Goal: Navigation & Orientation: Find specific page/section

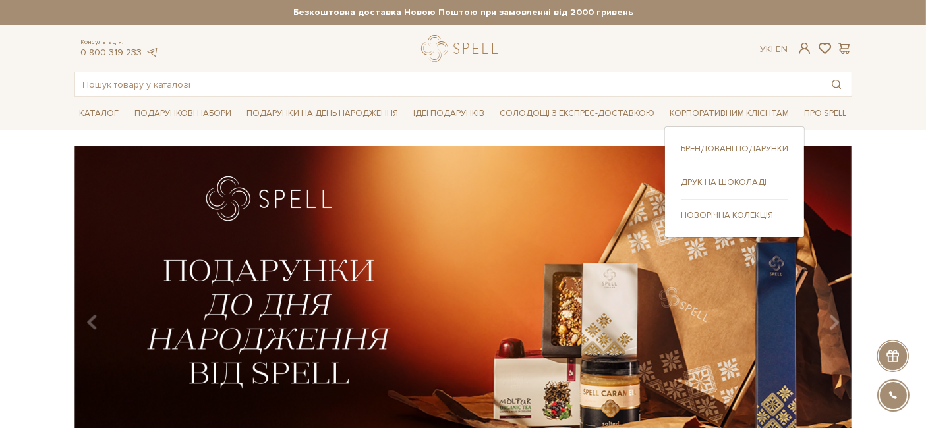
click at [706, 211] on link "Новорічна колекція" at bounding box center [734, 216] width 107 height 12
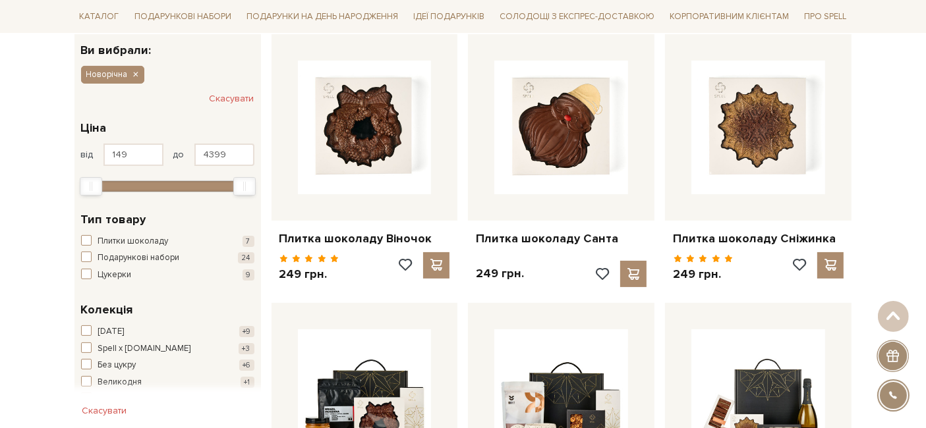
scroll to position [203, 0]
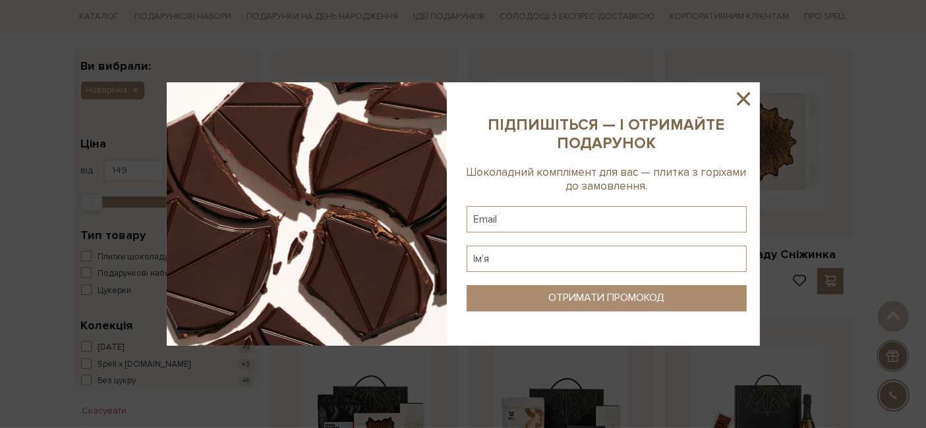
click at [748, 99] on icon at bounding box center [743, 99] width 22 height 22
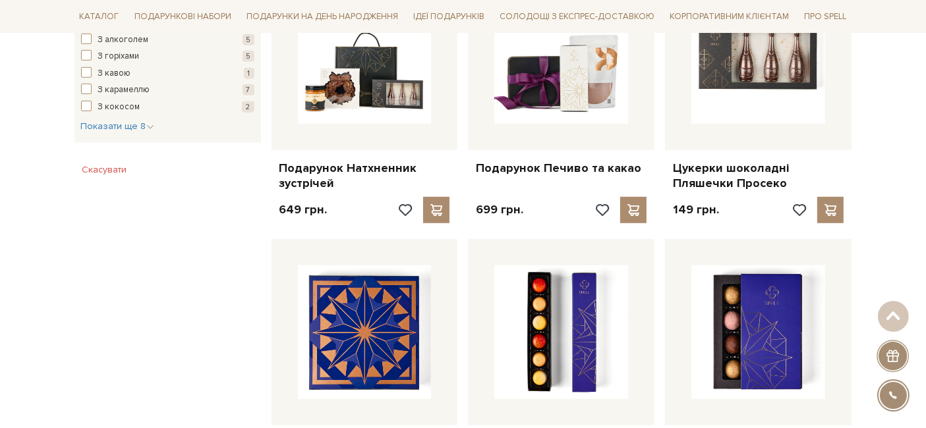
scroll to position [0, 0]
